Goal: Transaction & Acquisition: Obtain resource

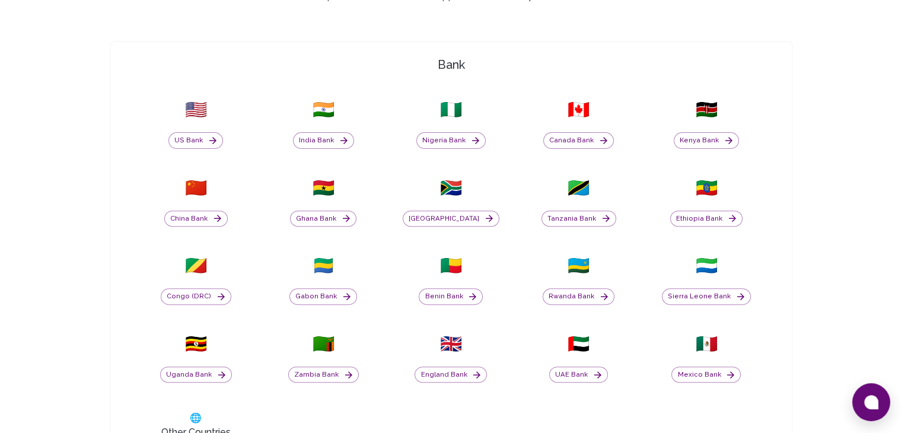
scroll to position [399, 0]
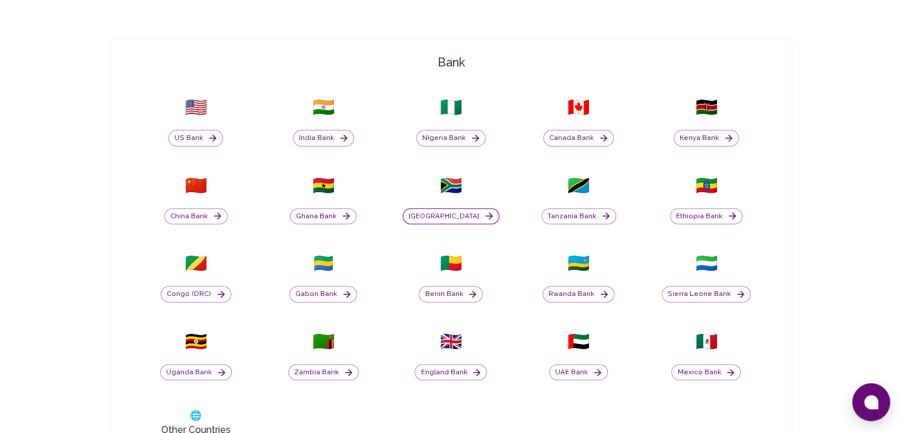
click at [444, 217] on button "[GEOGRAPHIC_DATA]" at bounding box center [451, 216] width 97 height 17
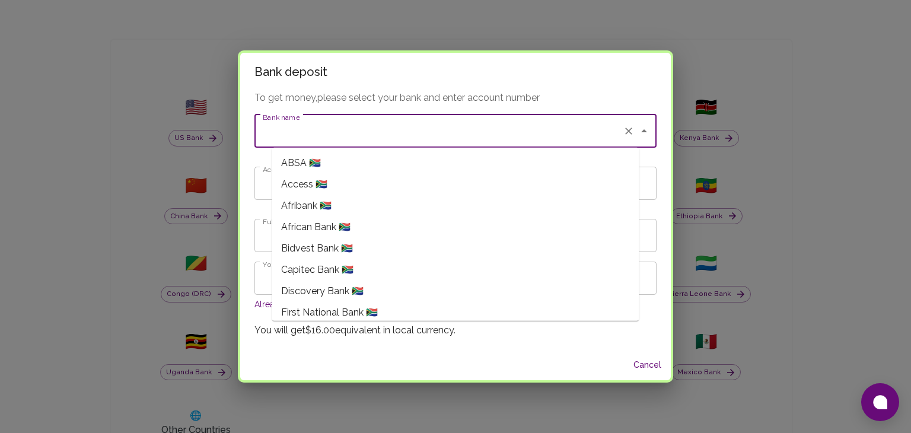
click at [344, 134] on input "Bank name" at bounding box center [439, 131] width 358 height 23
click at [331, 264] on span "Capitec Bank 🇿🇦" at bounding box center [317, 270] width 72 height 14
type input "Capitec Bank"
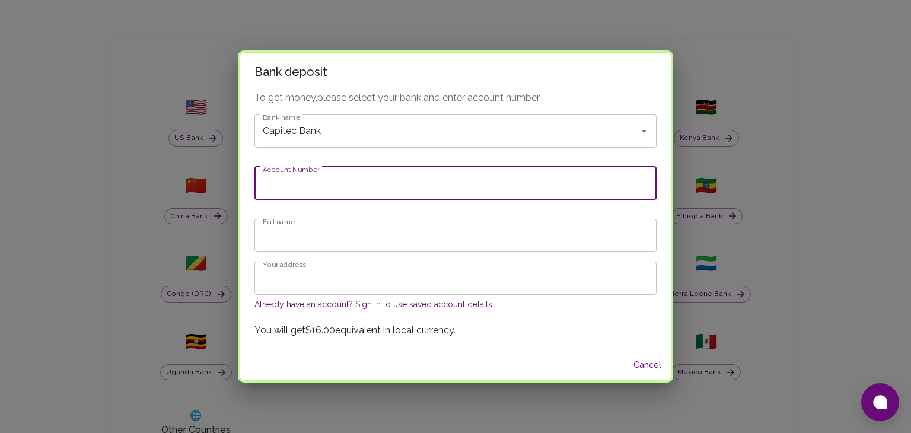
click at [295, 190] on input "Account Number" at bounding box center [456, 183] width 402 height 33
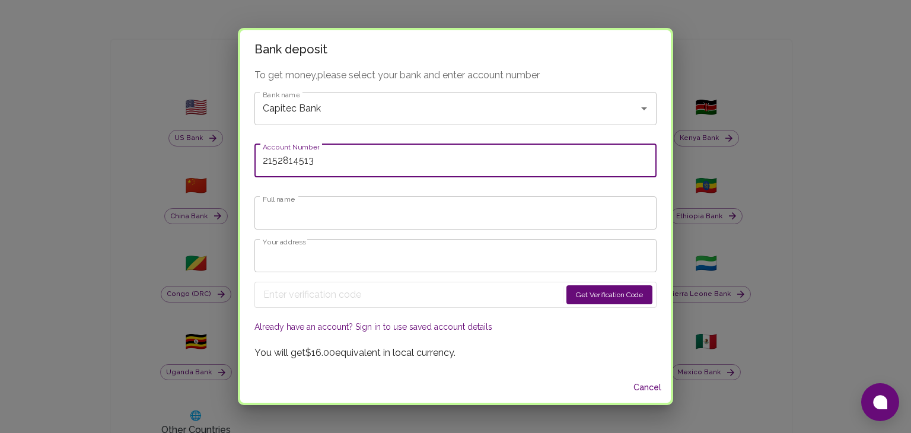
type input "2152814513"
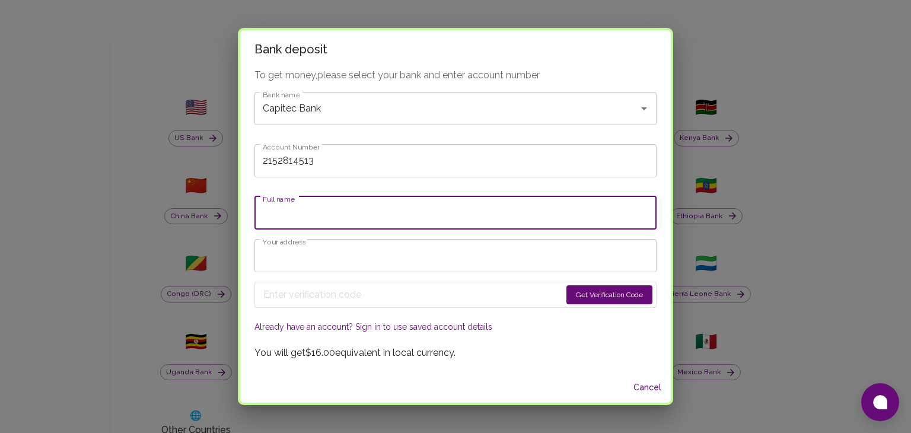
click at [308, 217] on input "Full name" at bounding box center [456, 212] width 402 height 33
type input "Konanani Nemauluma"
click at [353, 277] on div "Get Verification Code Already have an account? Sign in to use saved account det…" at bounding box center [456, 304] width 402 height 64
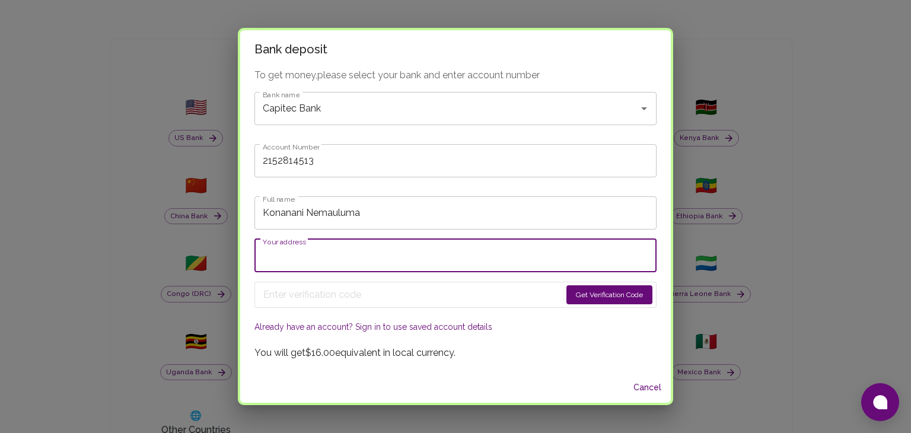
click at [342, 269] on input "Your address" at bounding box center [456, 255] width 402 height 33
type input "180 Katherine Street, Barlow Park"
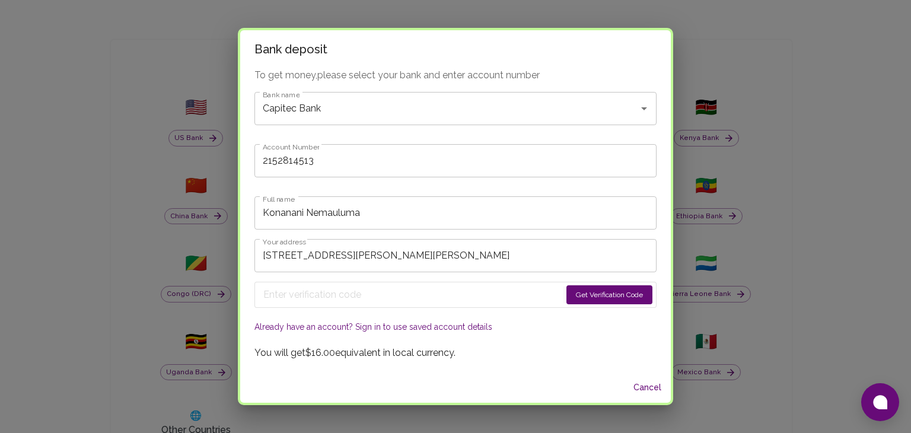
click at [577, 297] on button "Get Verification Code" at bounding box center [610, 294] width 86 height 19
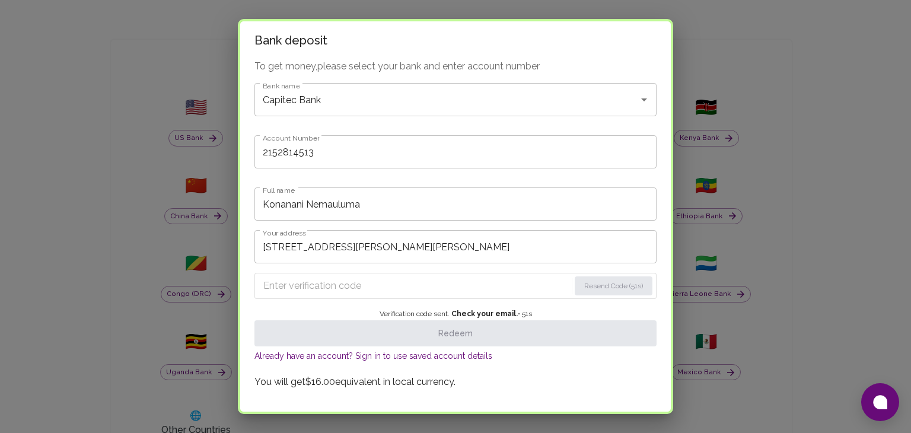
click at [332, 293] on input "Enter verification code" at bounding box center [416, 286] width 306 height 19
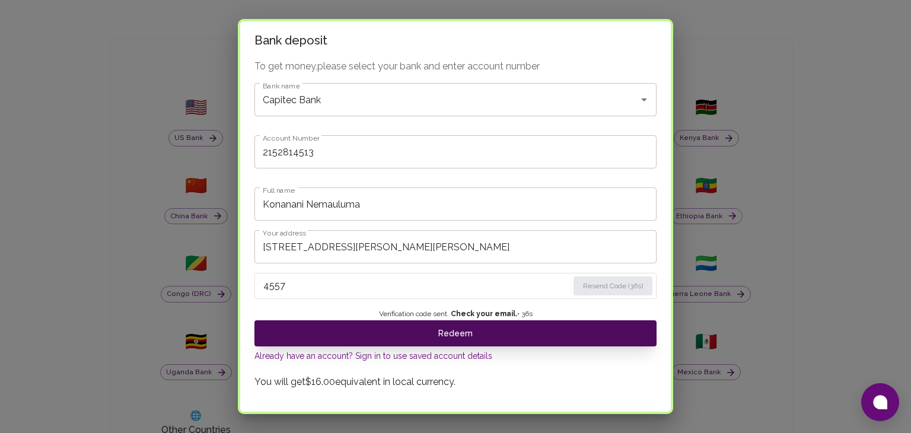
type input "4557"
click at [403, 329] on button "Redeem" at bounding box center [456, 333] width 402 height 26
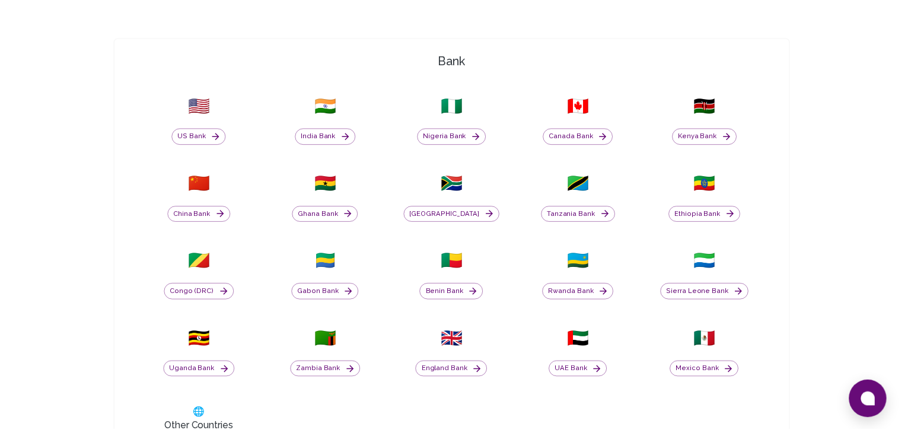
scroll to position [0, 0]
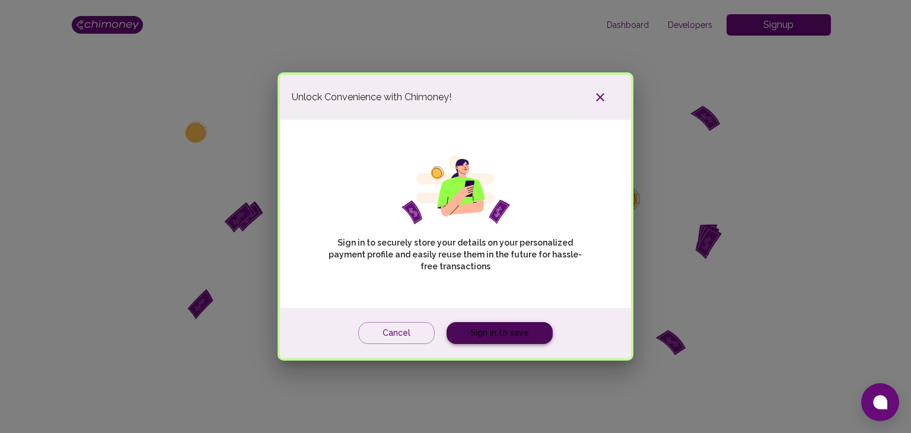
click at [482, 336] on link "Sign in to save" at bounding box center [500, 333] width 106 height 22
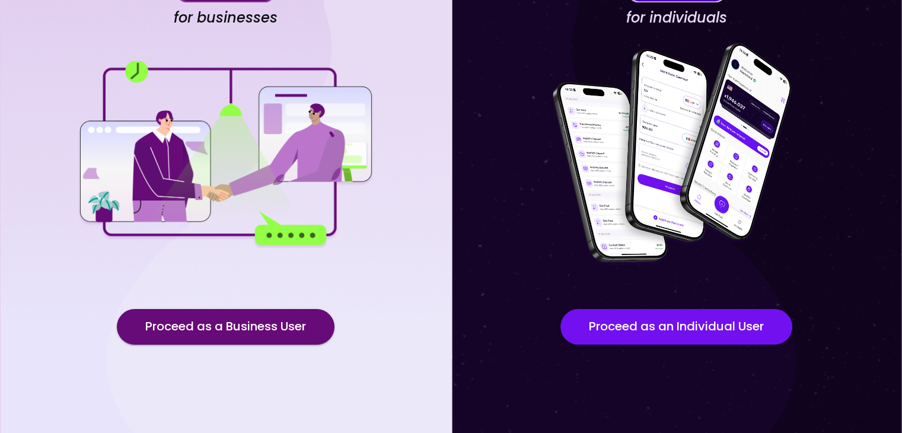
scroll to position [103, 0]
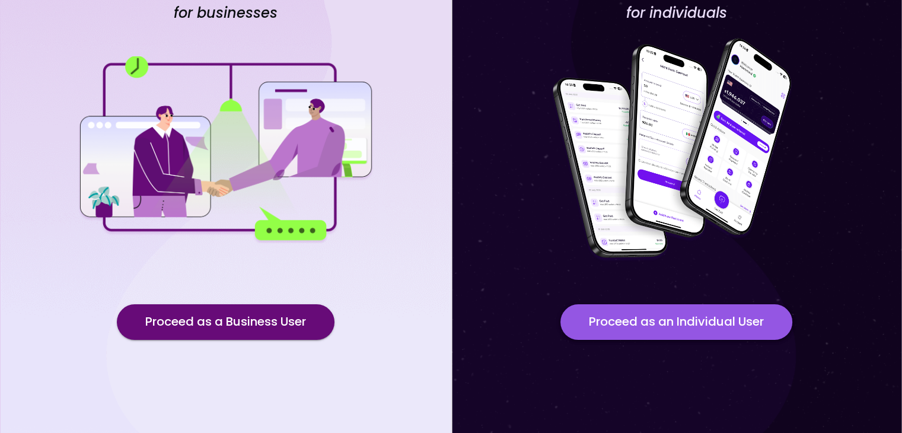
click at [592, 326] on button "Proceed as an Individual User" at bounding box center [677, 322] width 232 height 36
